Goal: Task Accomplishment & Management: Manage account settings

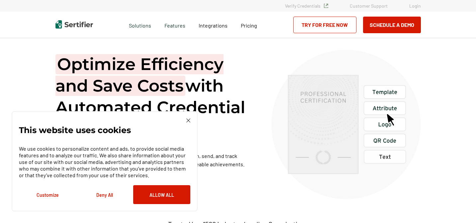
click at [415, 5] on link "Login" at bounding box center [415, 6] width 12 height 6
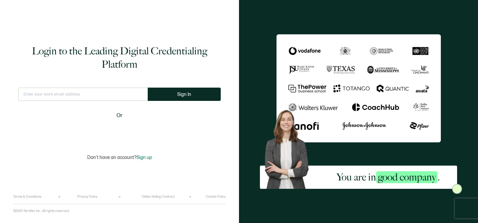
click at [48, 90] on input "text" at bounding box center [83, 94] width 130 height 13
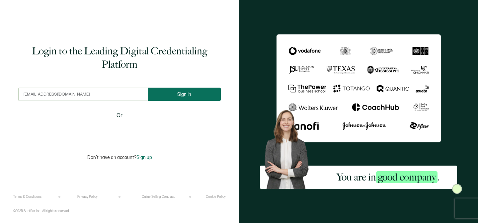
type input "[EMAIL_ADDRESS][DOMAIN_NAME]"
click at [170, 95] on button "Sign In" at bounding box center [184, 94] width 73 height 13
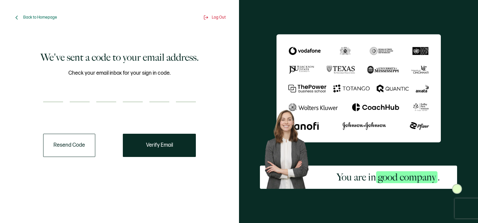
click at [48, 97] on input "number" at bounding box center [53, 95] width 20 height 13
type input "7"
type input "0"
type input "2"
type input "3"
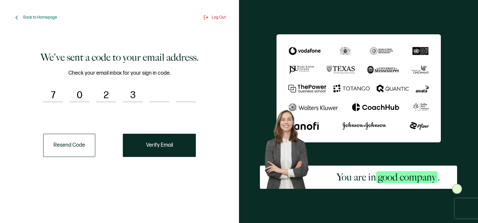
type input "5"
type input "8"
